Goal: Book appointment/travel/reservation

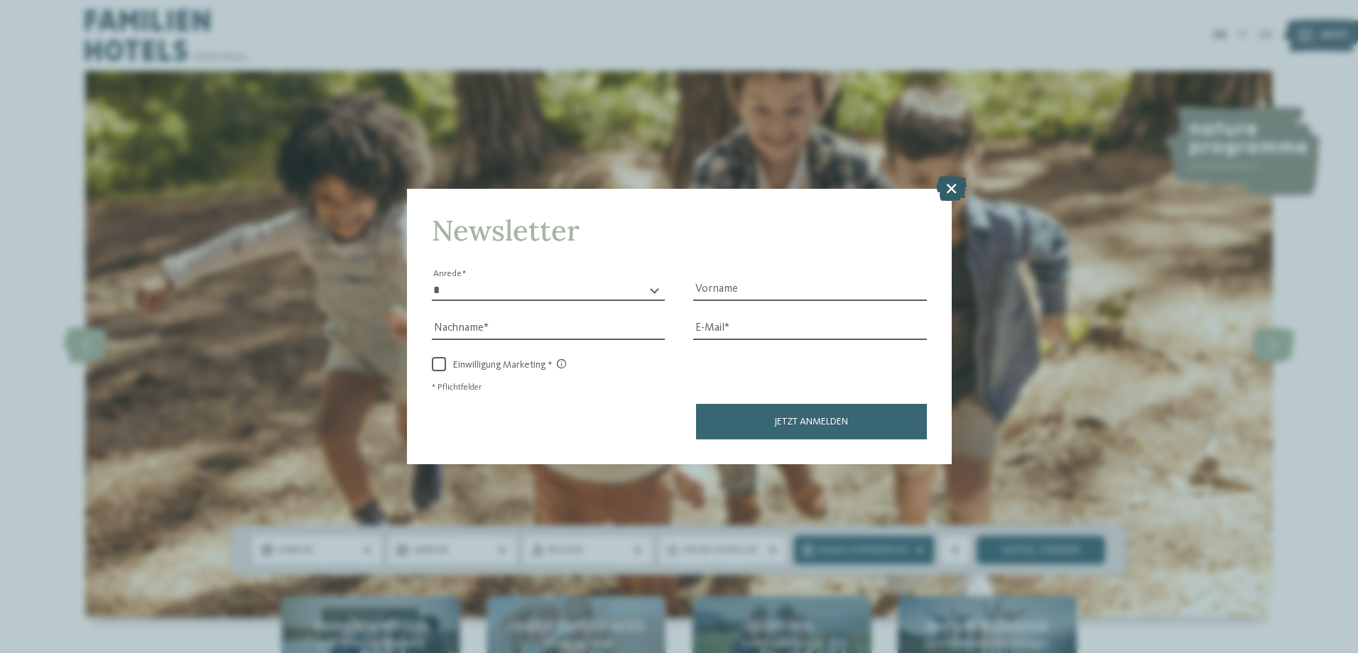
click at [949, 187] on icon at bounding box center [951, 187] width 31 height 25
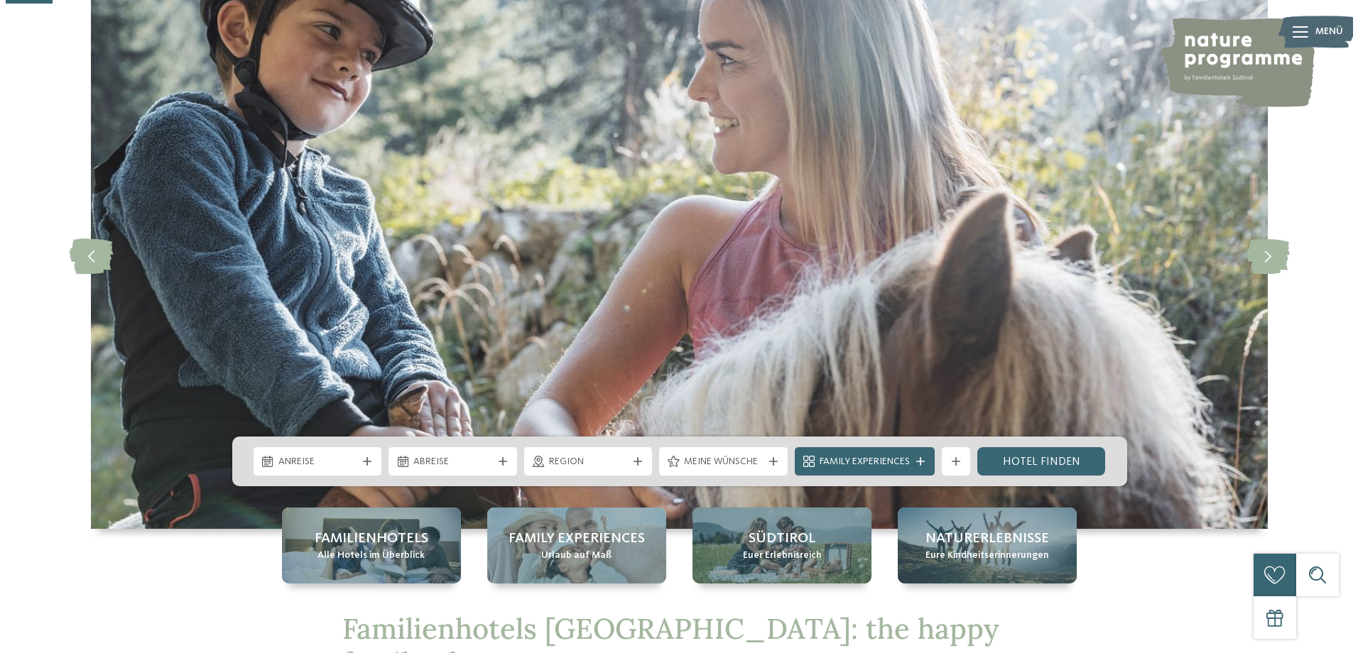
scroll to position [213, 0]
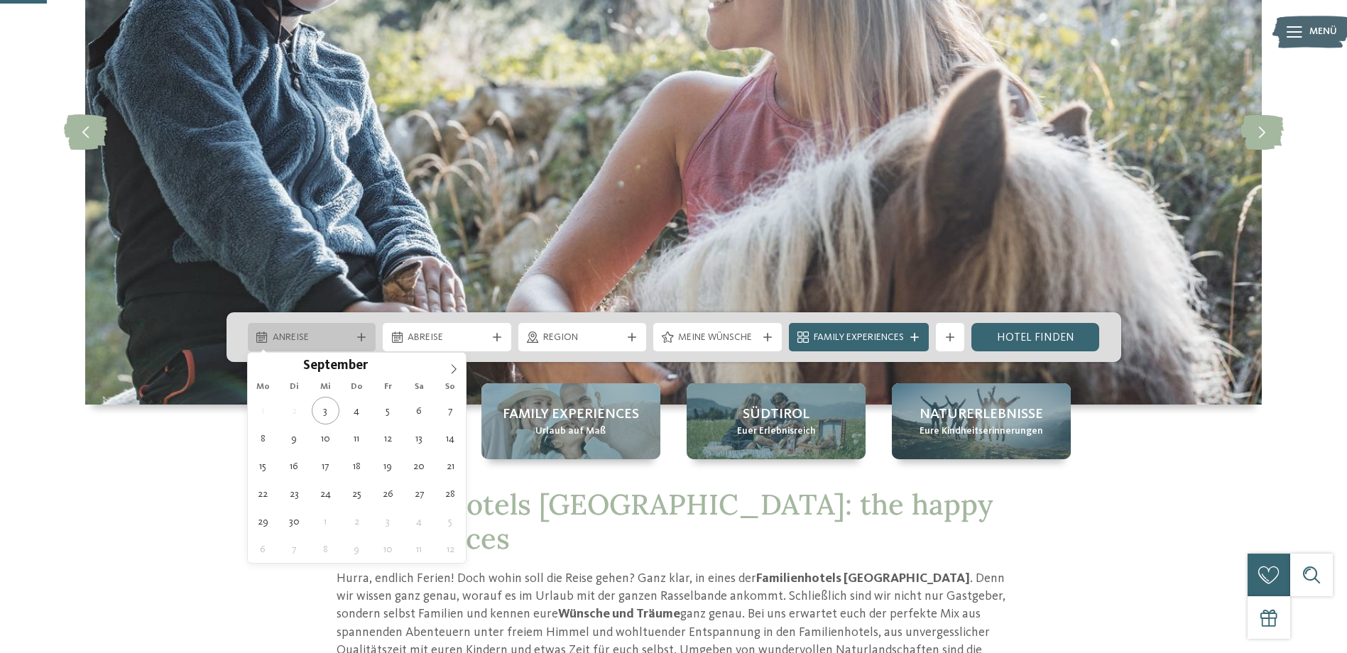
click at [303, 340] on span "Anreise" at bounding box center [312, 338] width 79 height 14
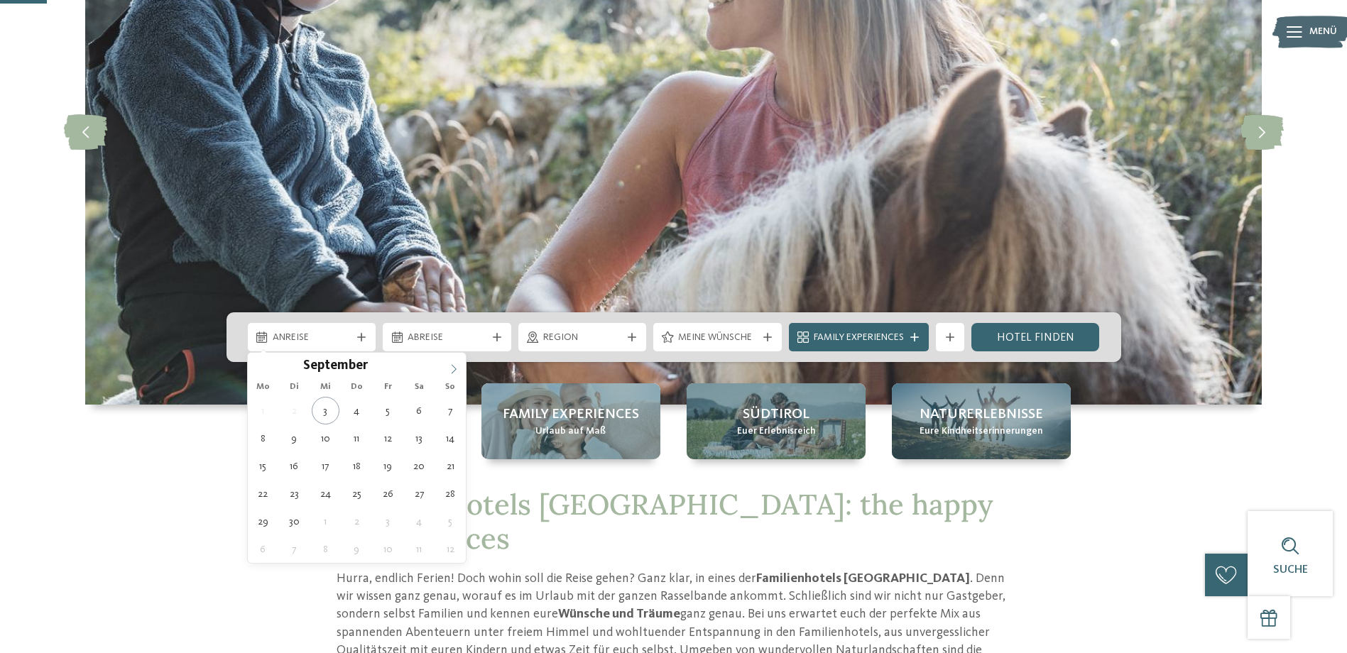
click at [455, 371] on icon at bounding box center [454, 369] width 10 height 10
type div "06.10.2025"
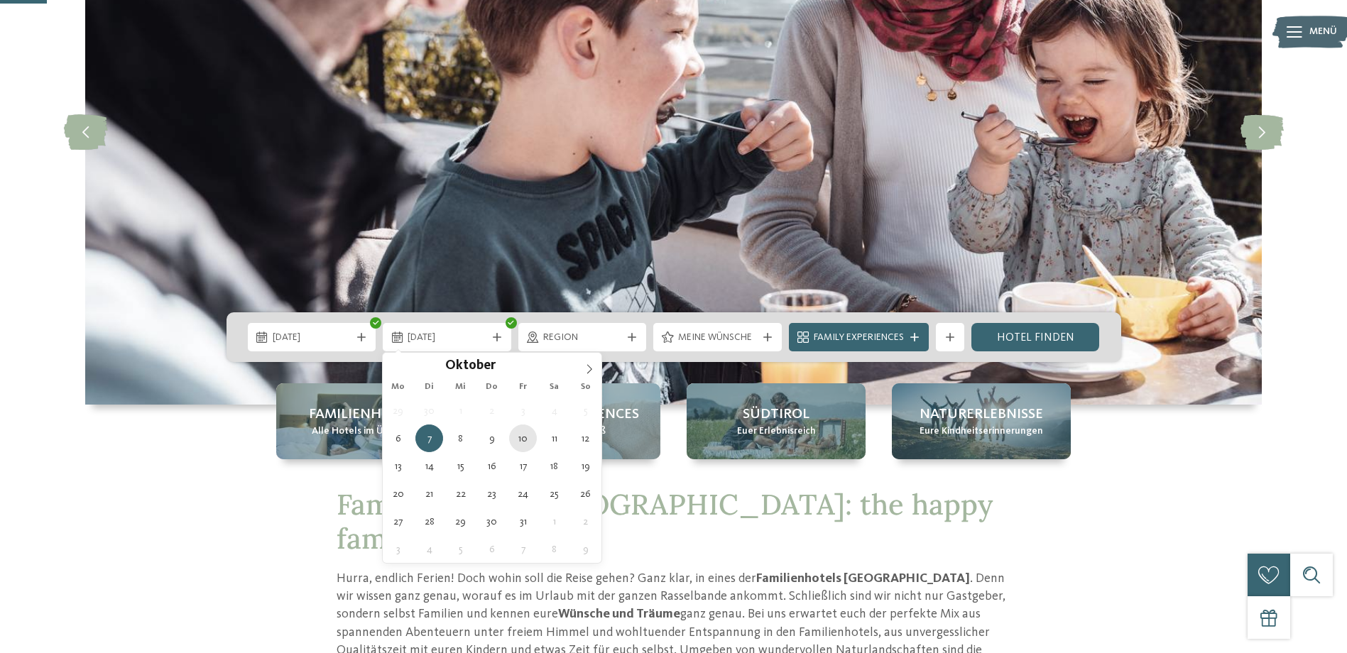
type div "10.10.2025"
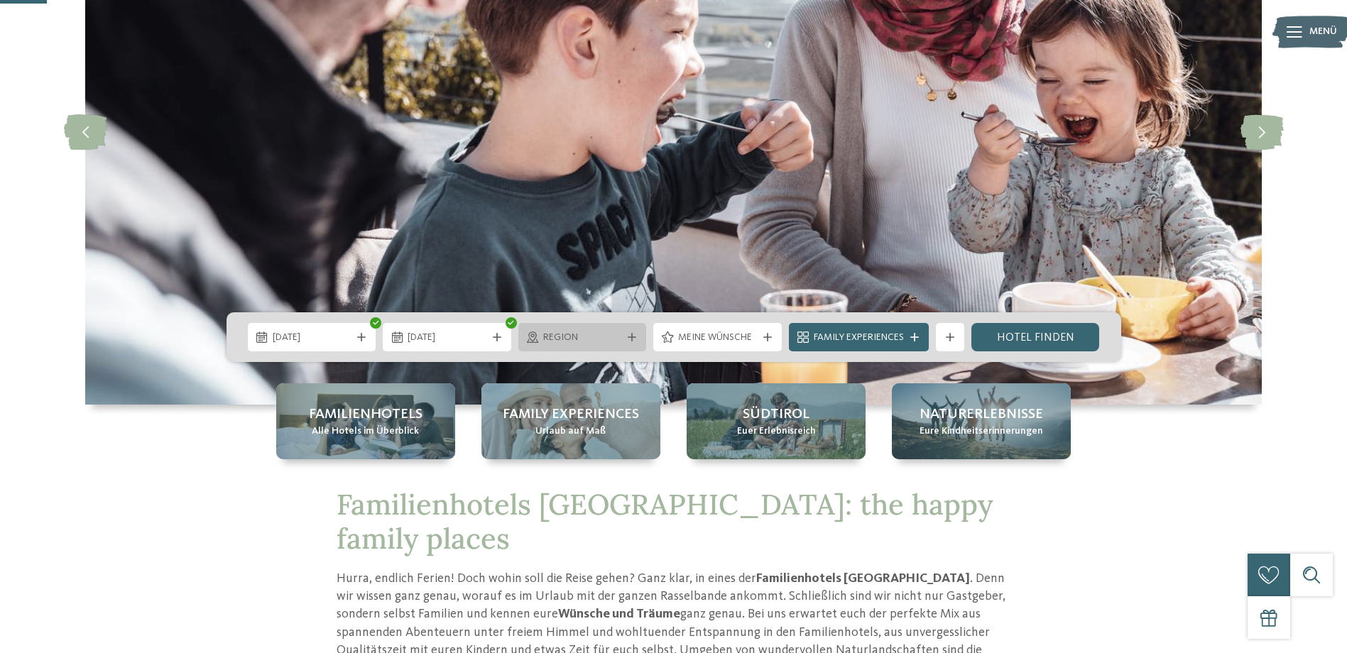
click at [595, 332] on span "Region" at bounding box center [582, 338] width 79 height 14
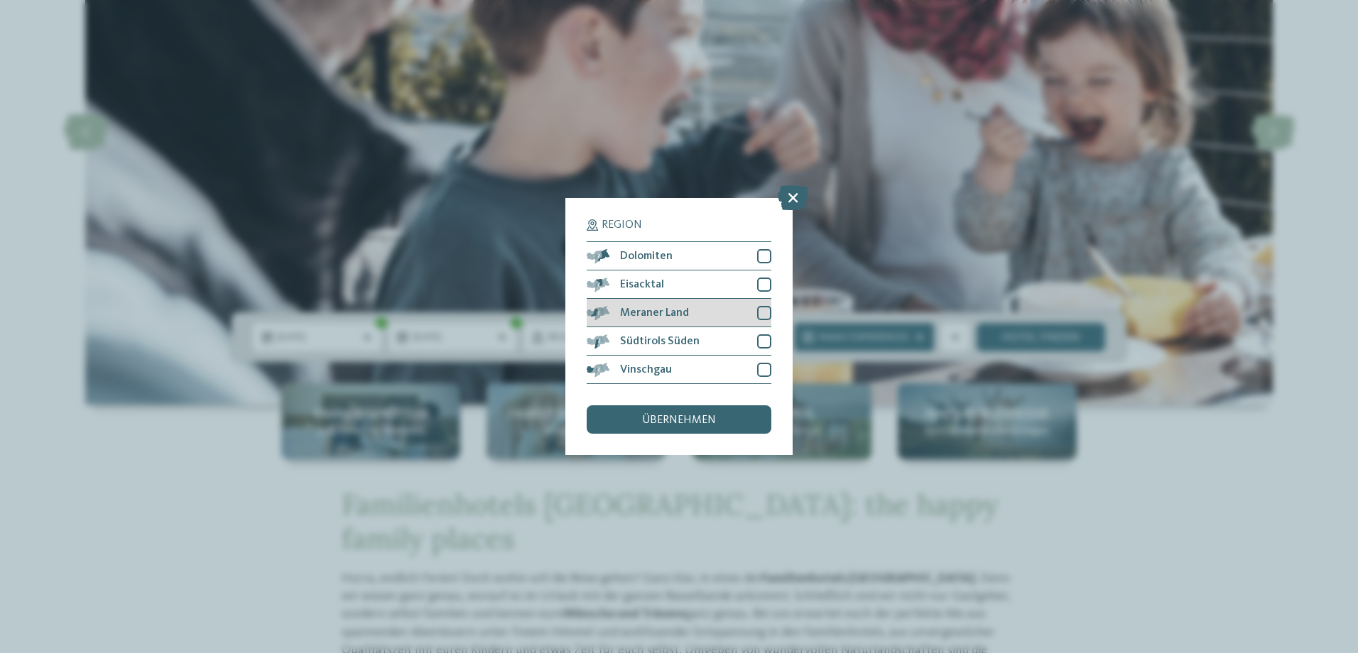
click at [766, 306] on div at bounding box center [764, 313] width 14 height 14
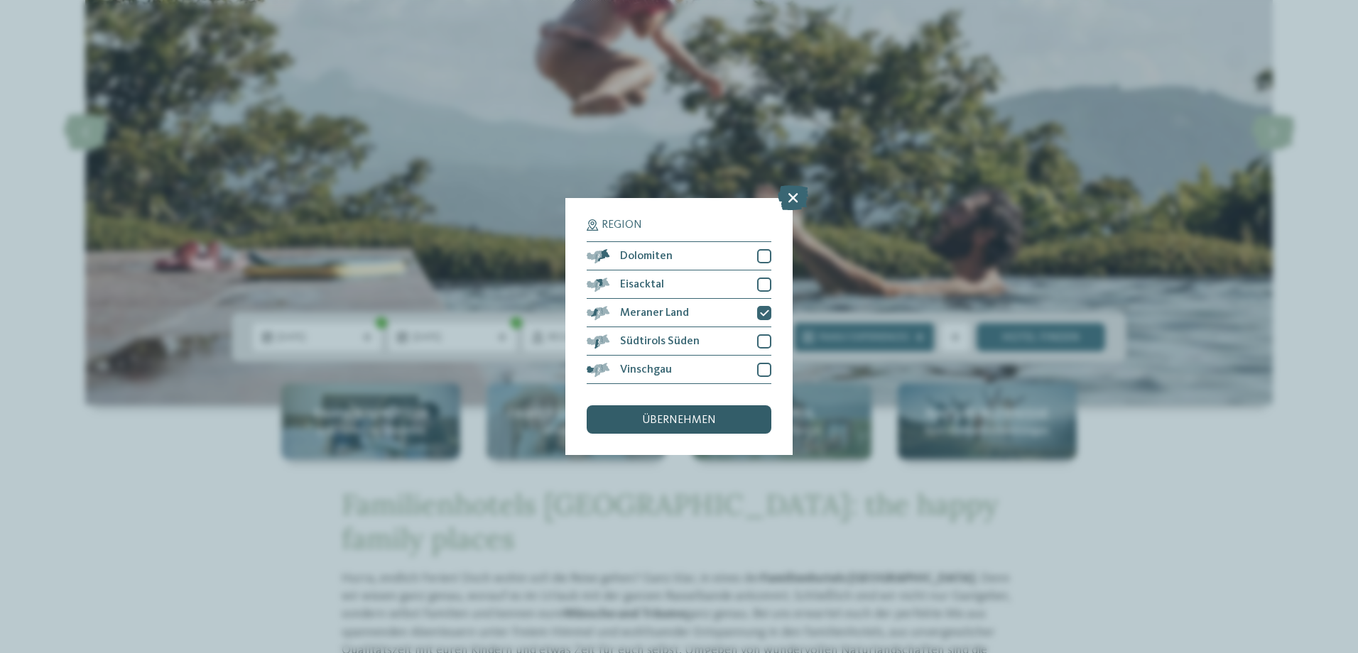
click at [683, 416] on span "übernehmen" at bounding box center [679, 420] width 74 height 11
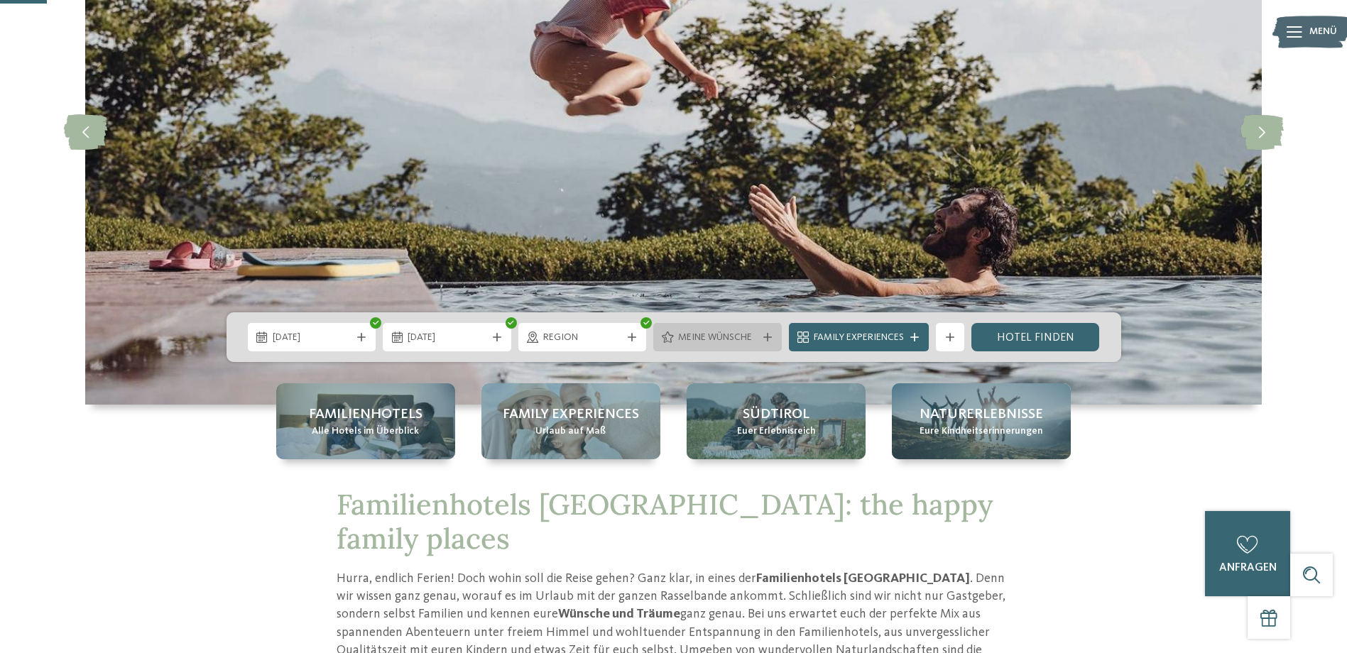
click at [745, 335] on span "Meine Wünsche" at bounding box center [717, 338] width 79 height 14
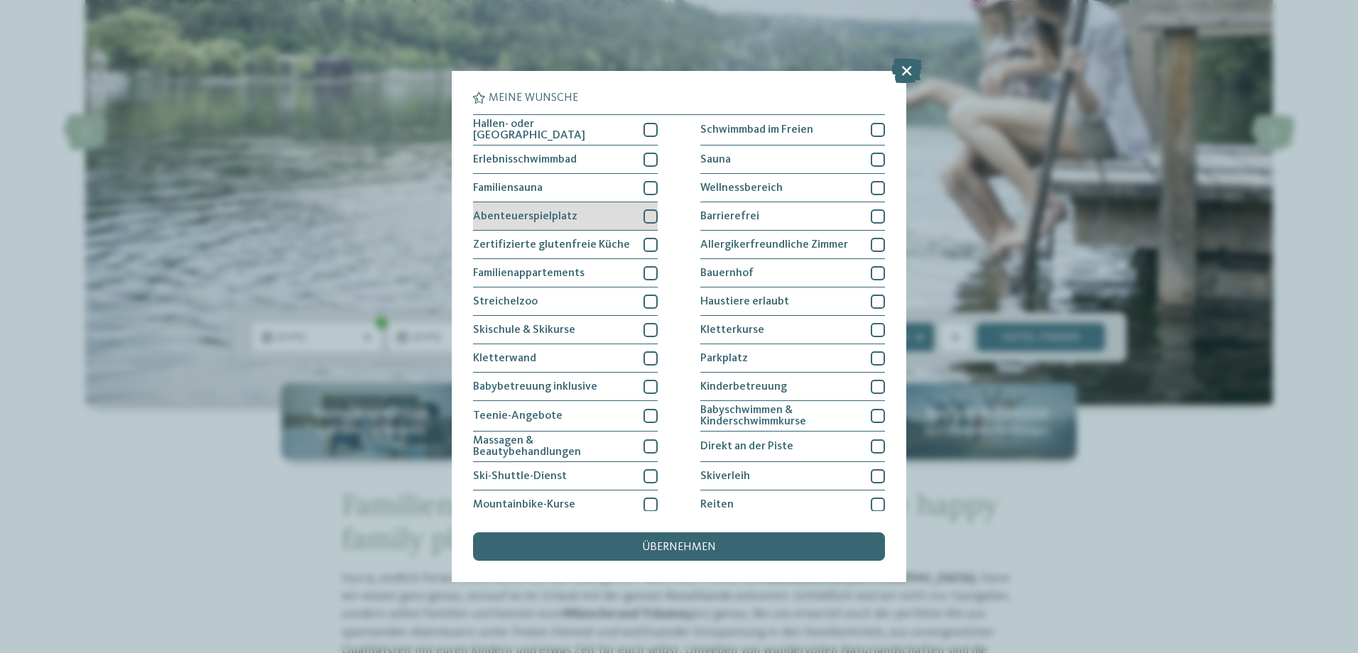
click at [648, 220] on div at bounding box center [651, 217] width 14 height 14
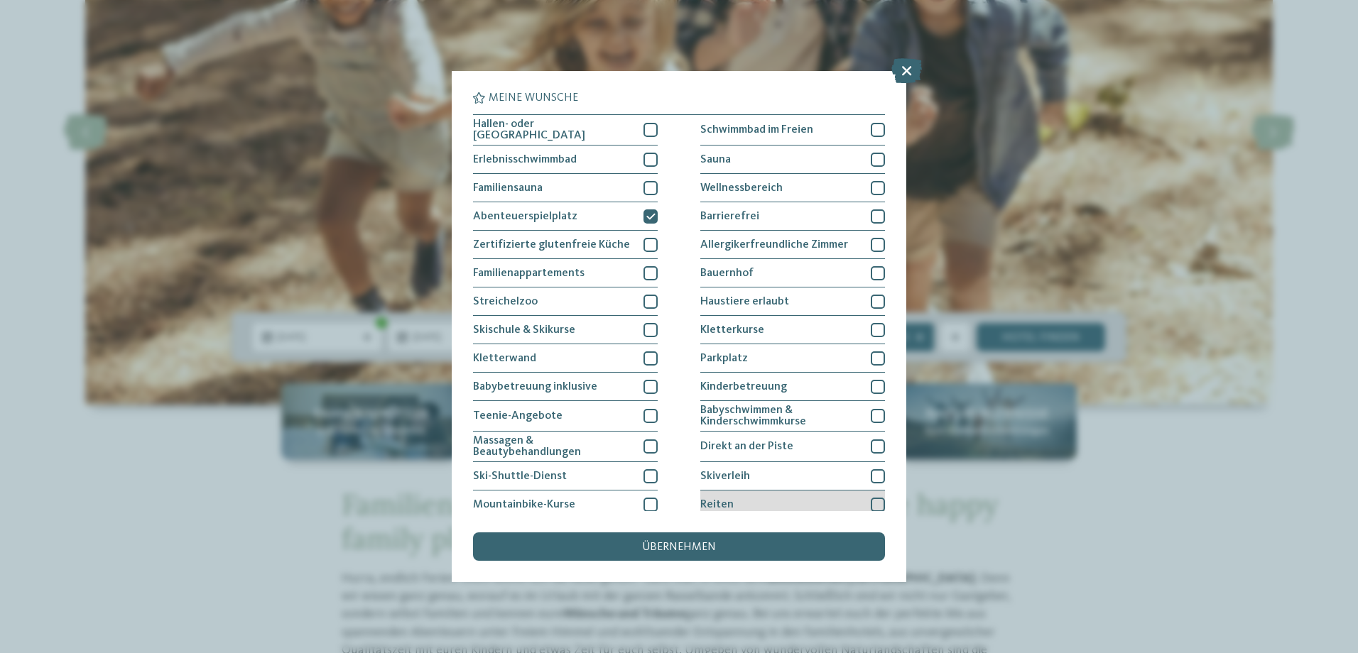
click at [871, 501] on div at bounding box center [878, 505] width 14 height 14
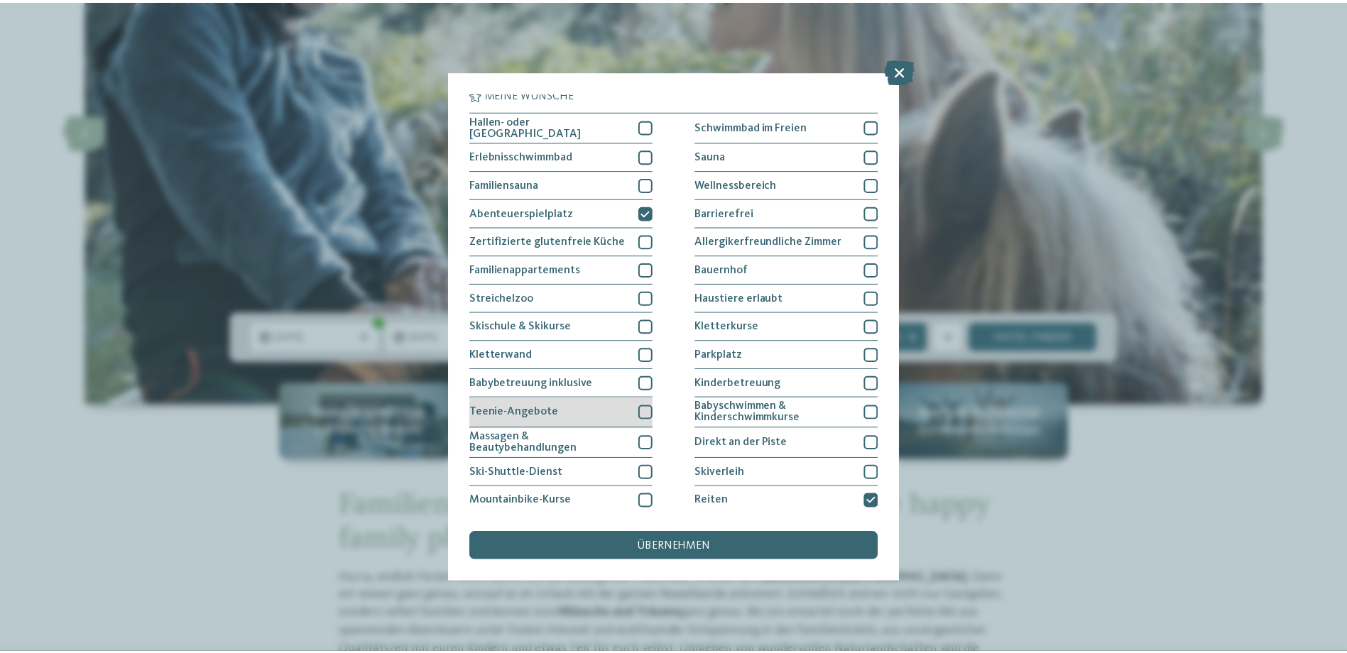
scroll to position [0, 0]
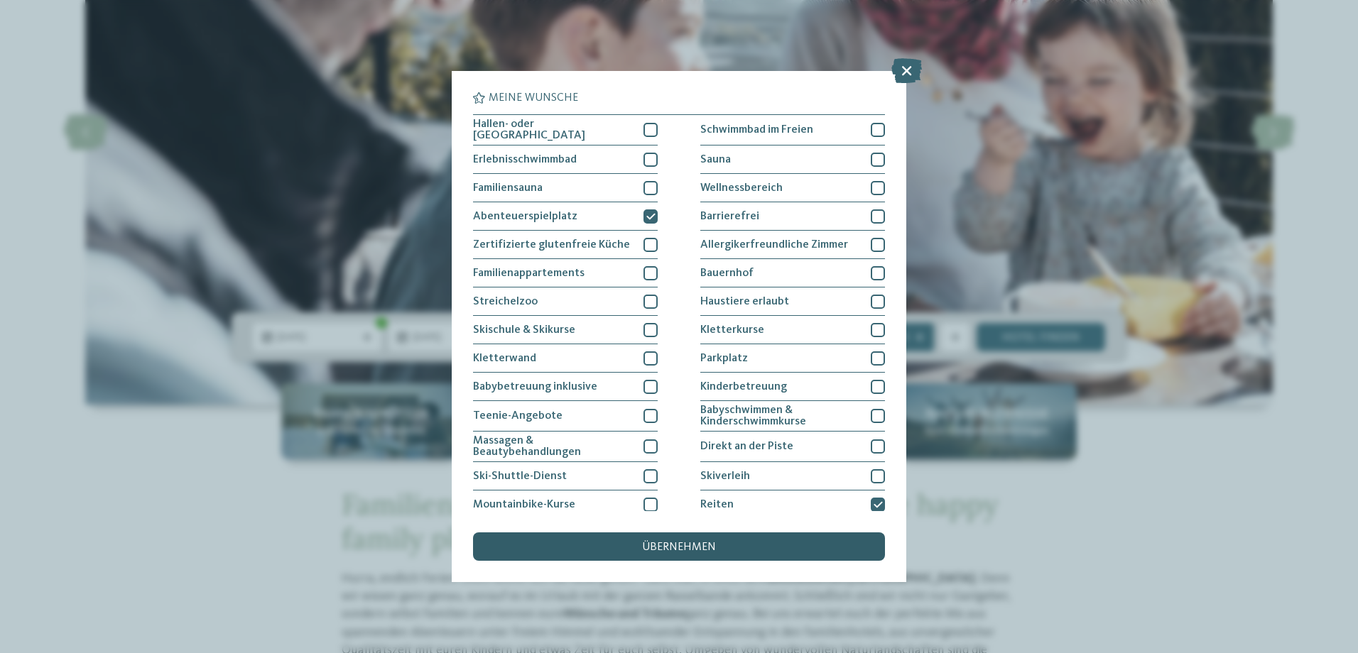
click at [686, 536] on div "übernehmen" at bounding box center [679, 547] width 412 height 28
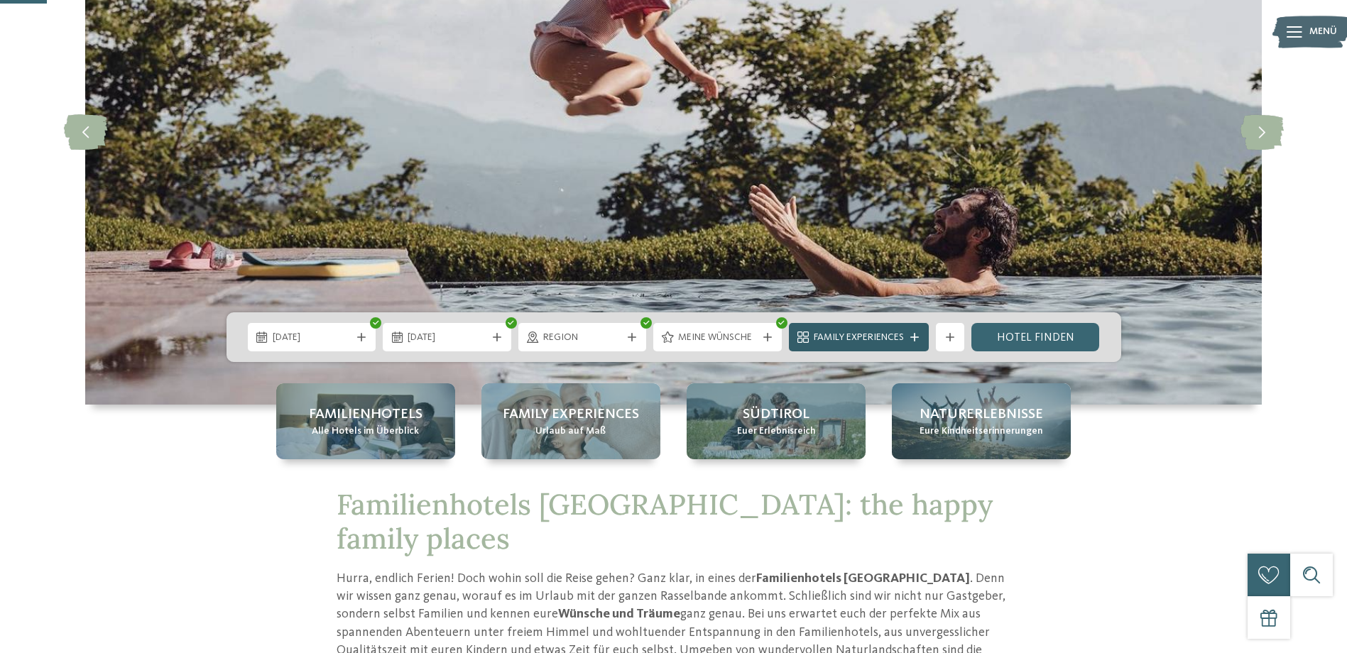
click at [820, 341] on span "Family Experiences" at bounding box center [859, 338] width 90 height 14
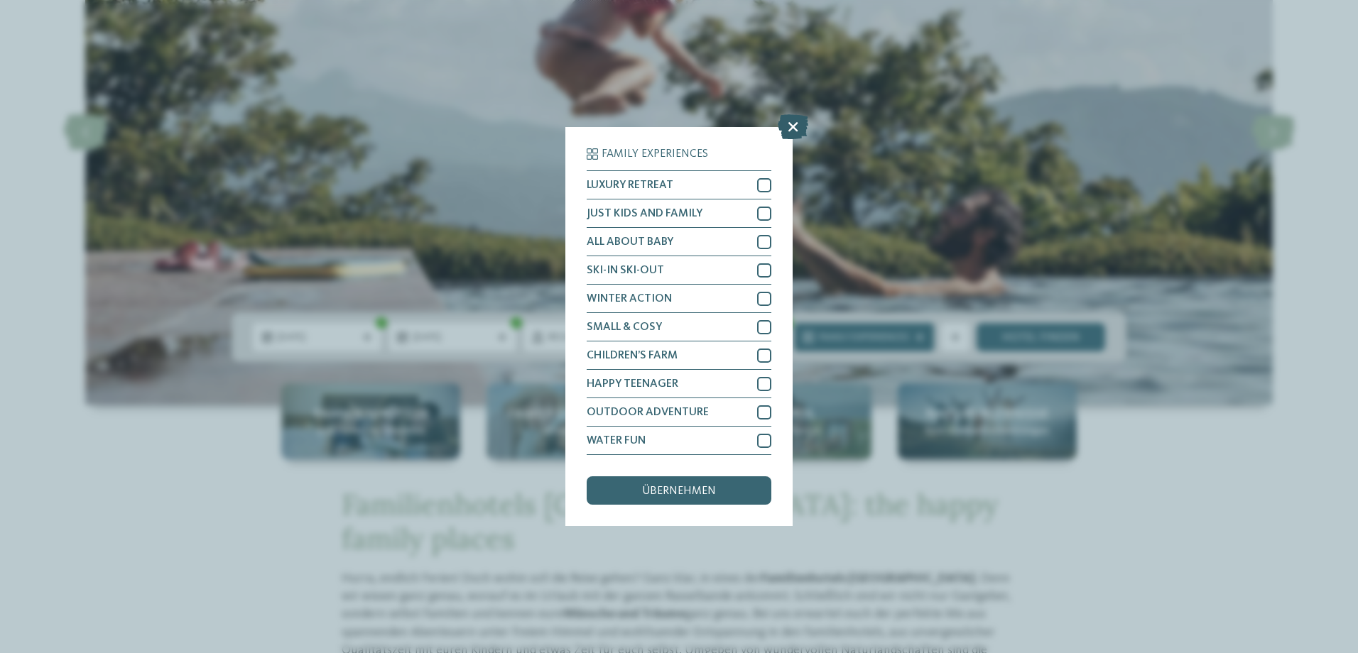
click at [788, 124] on icon at bounding box center [793, 126] width 31 height 25
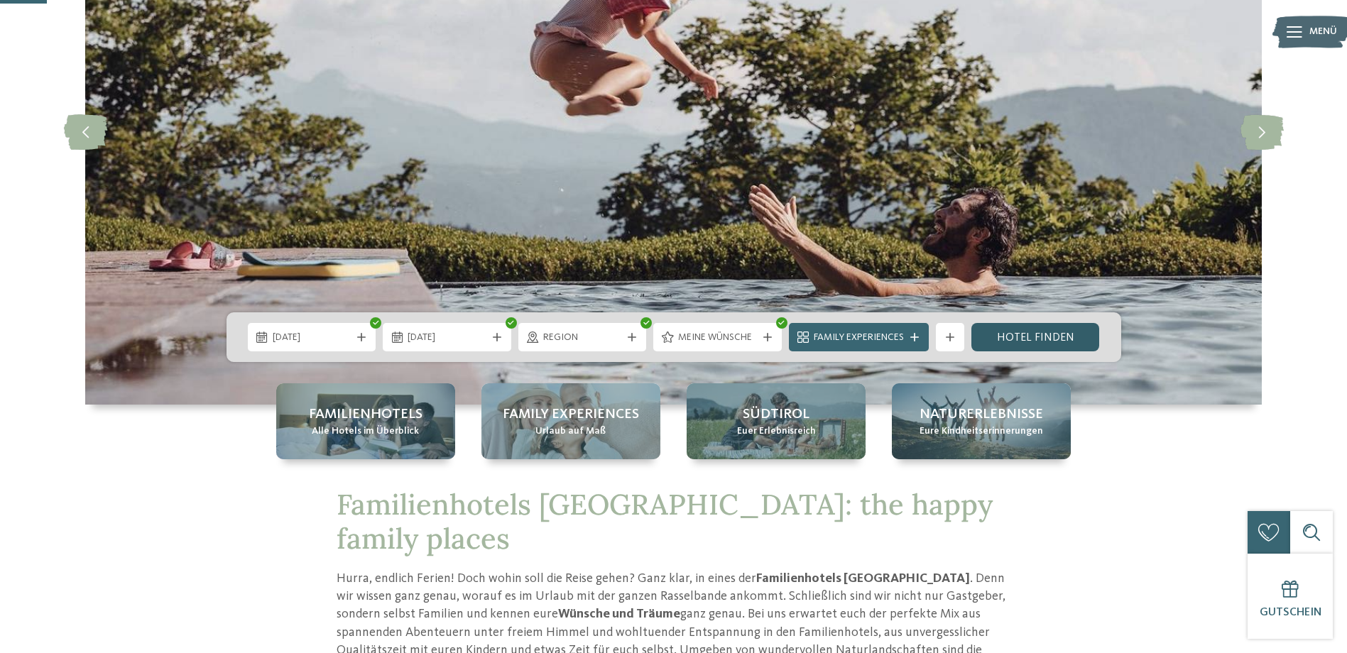
click at [1043, 342] on link "Hotel finden" at bounding box center [1036, 337] width 129 height 28
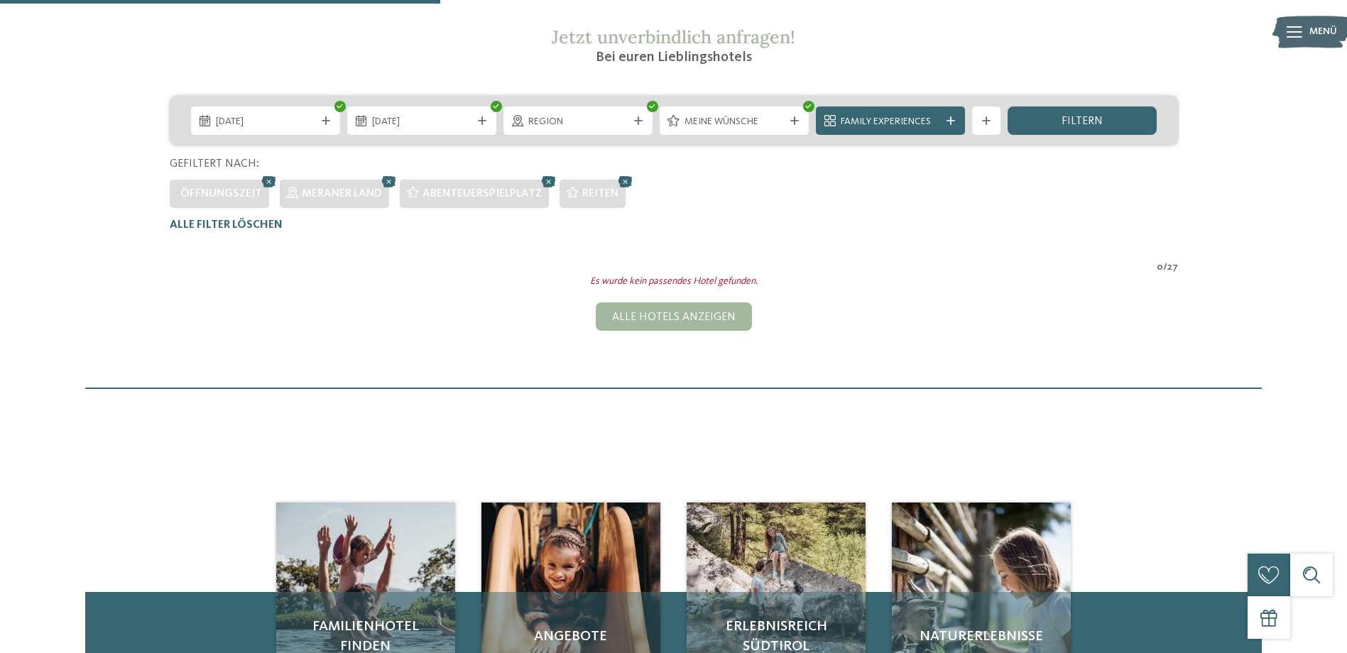
scroll to position [253, 0]
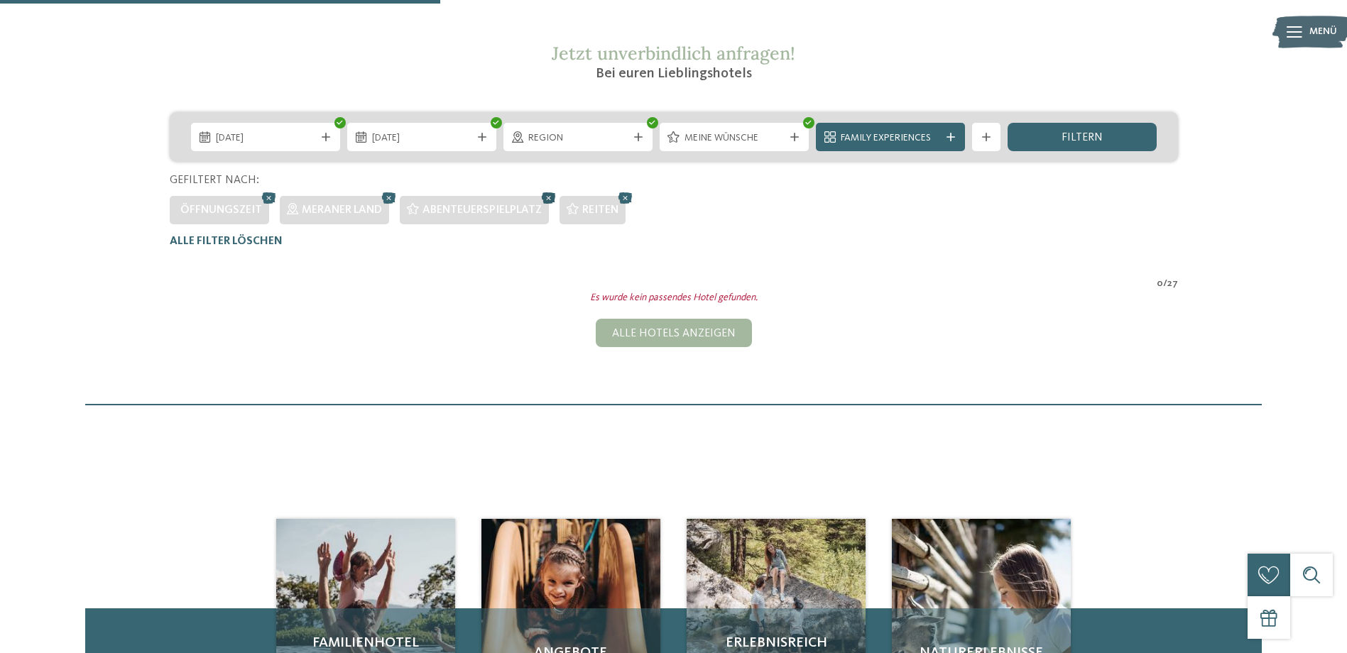
click at [549, 199] on icon at bounding box center [548, 198] width 21 height 18
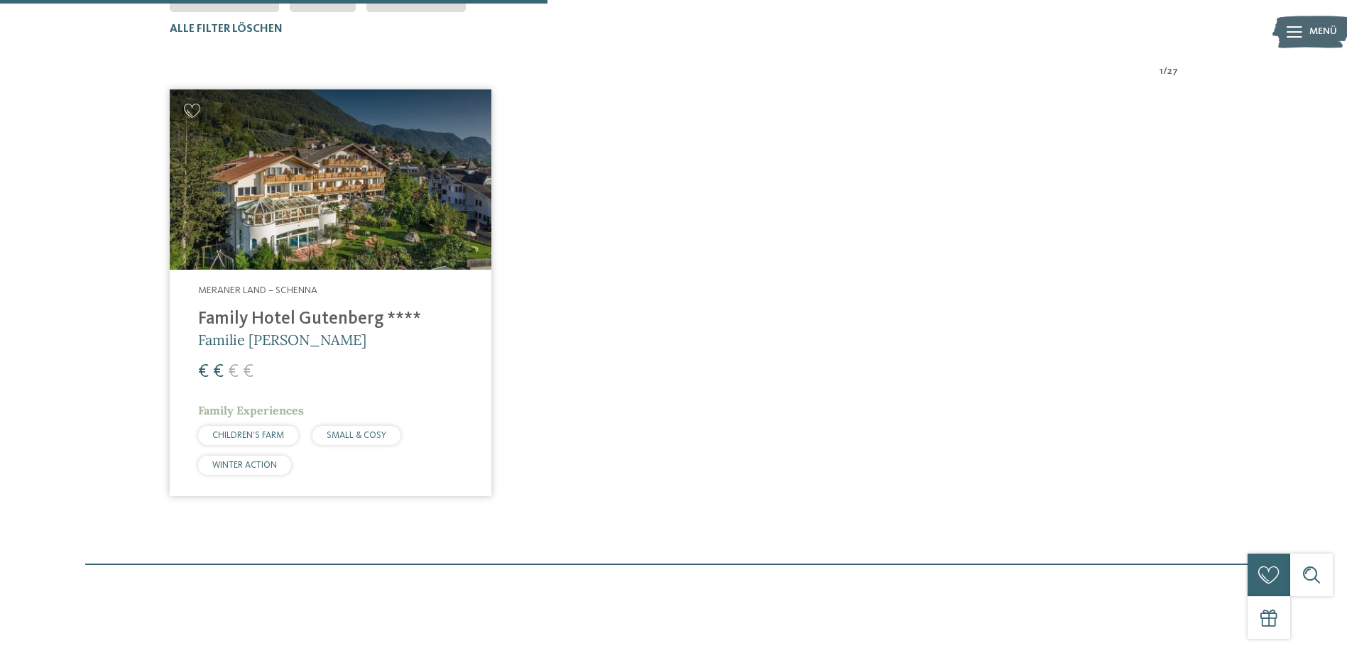
scroll to position [466, 0]
click at [377, 196] on img at bounding box center [331, 179] width 322 height 181
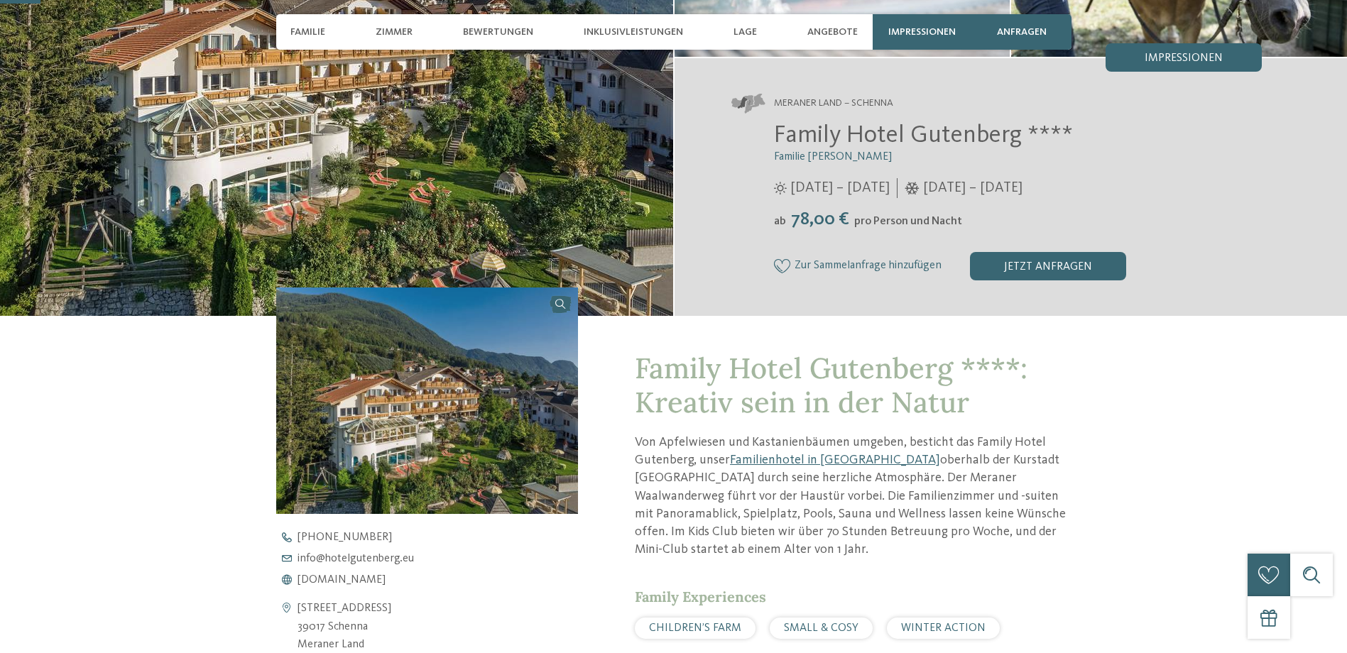
scroll to position [284, 0]
